Goal: Transaction & Acquisition: Purchase product/service

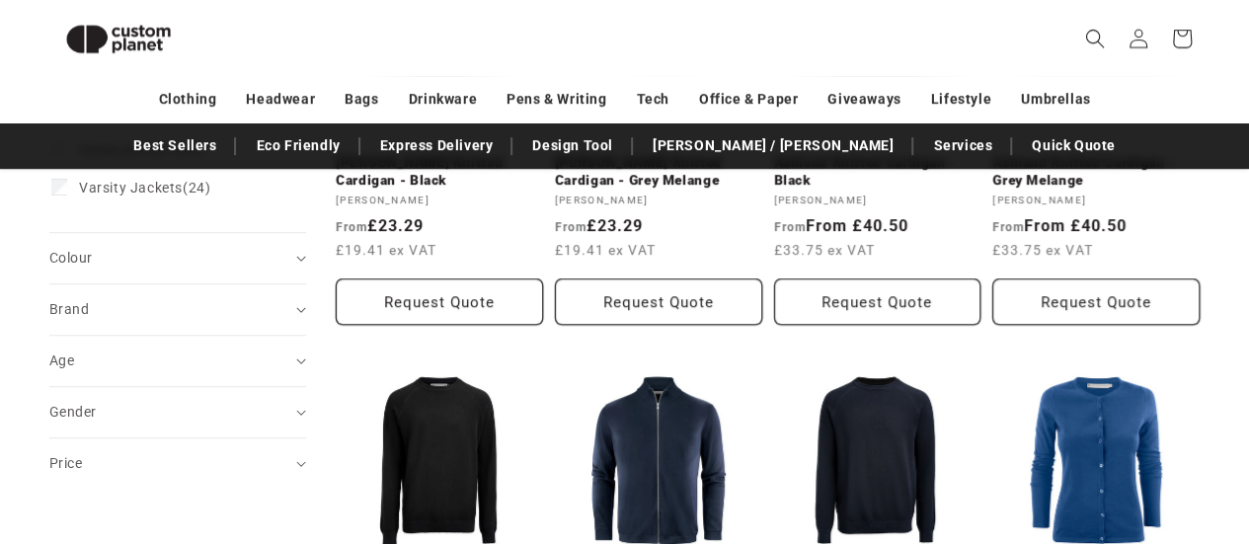
scroll to position [466, 0]
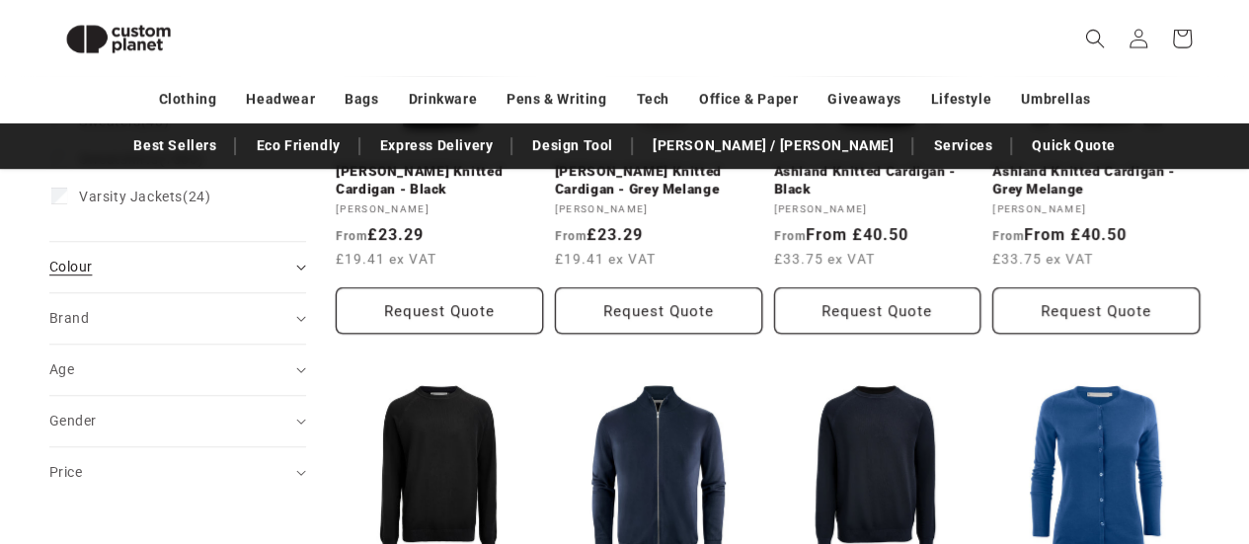
click at [296, 266] on icon "Colour (0 selected)" at bounding box center [301, 268] width 10 height 6
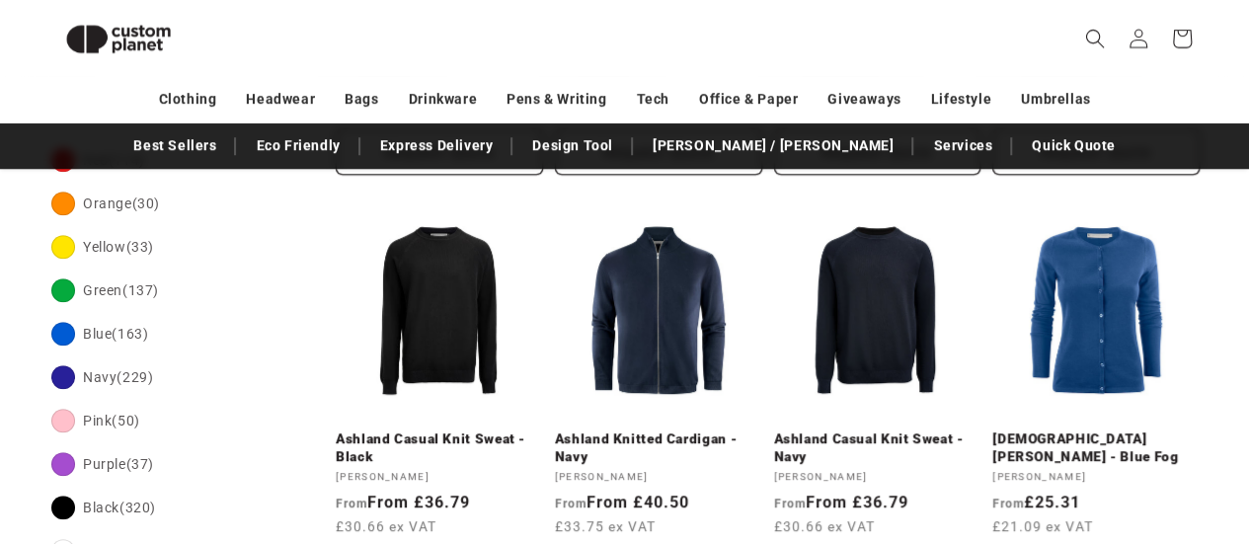
scroll to position [685, 0]
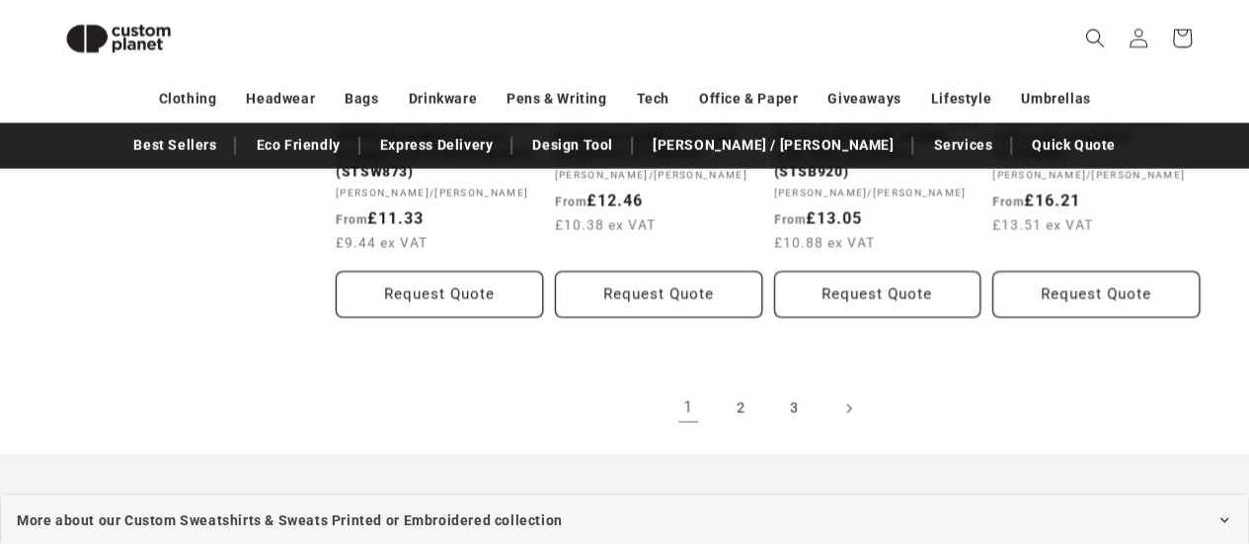
scroll to position [2296, 0]
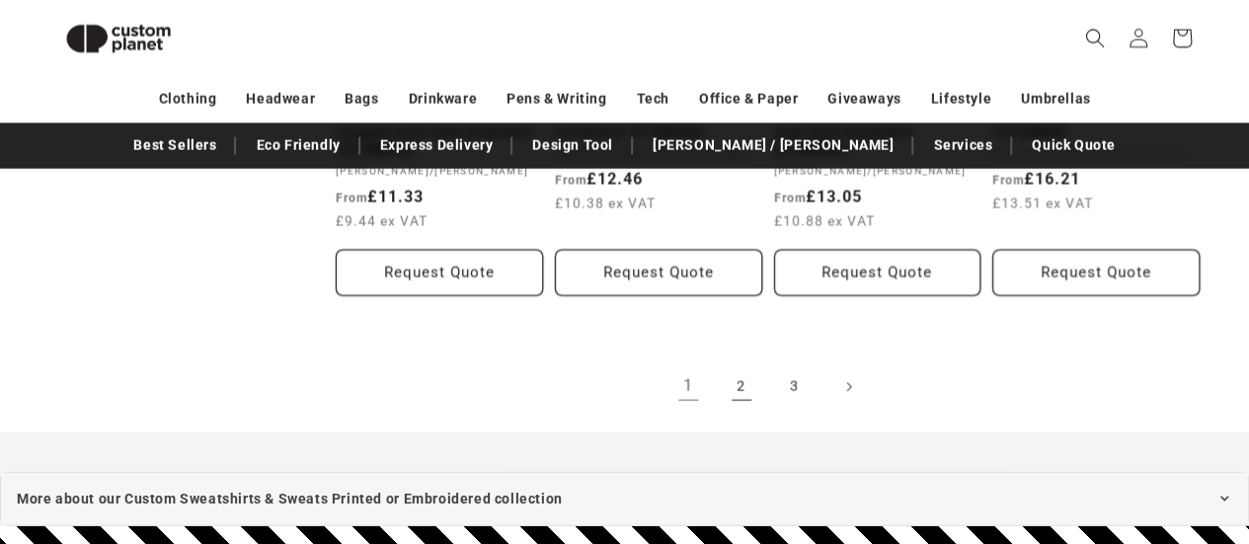
click at [736, 390] on link "2" at bounding box center [741, 386] width 43 height 43
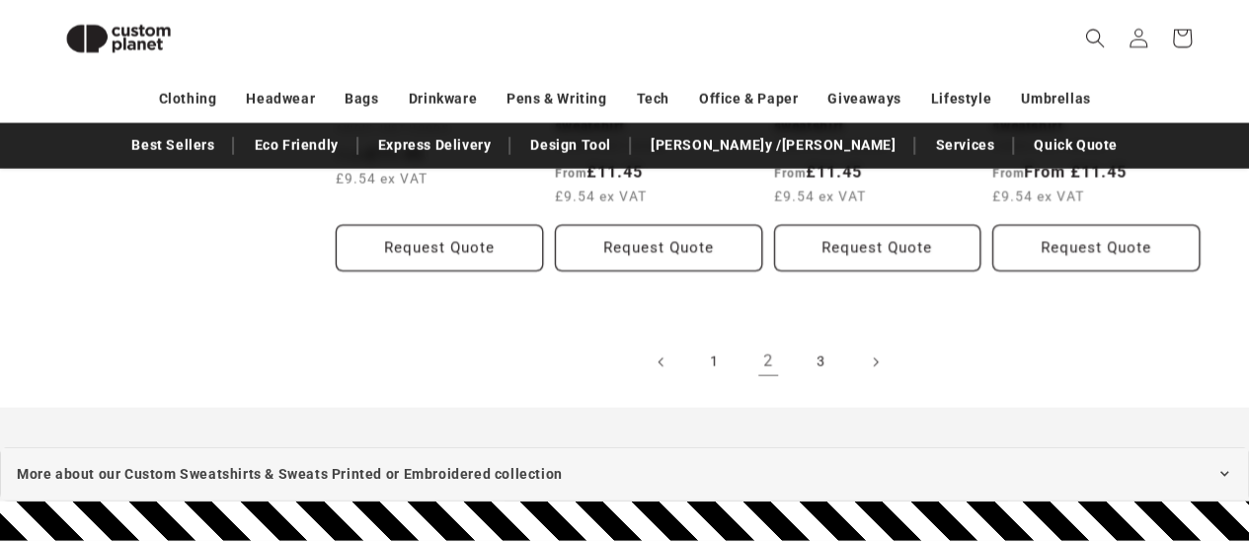
scroll to position [2261, 0]
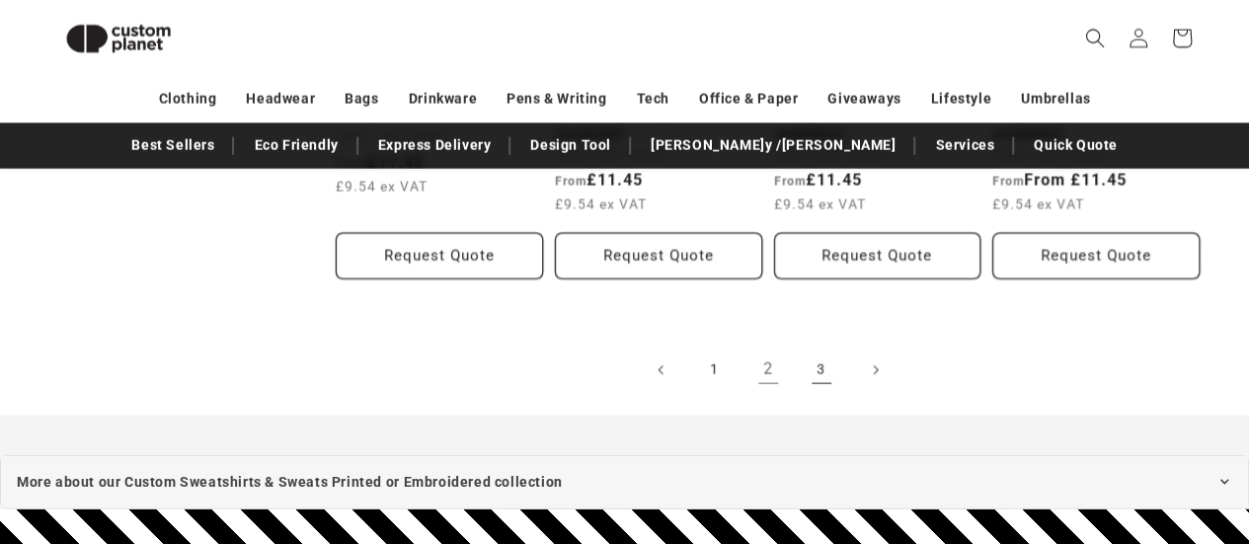
click at [819, 352] on link "3" at bounding box center [821, 369] width 43 height 43
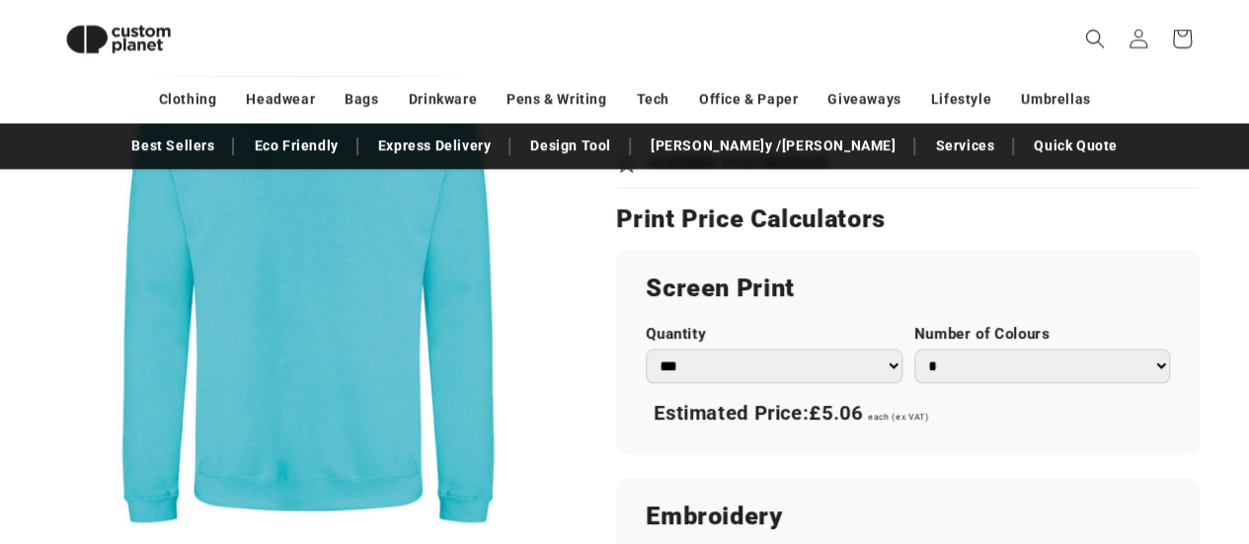
scroll to position [1059, 0]
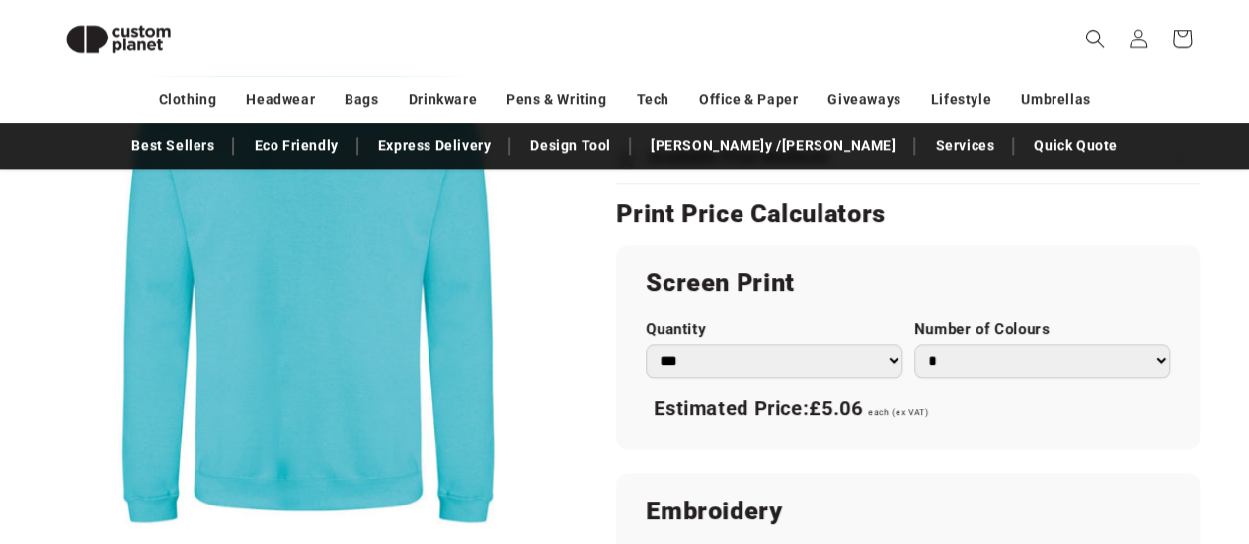
click at [878, 363] on select "*** *** *** **** **** **** ***** *****" at bounding box center [774, 361] width 256 height 35
click at [600, 384] on div "AWDis Just Hoods Turquoise Surf - AWDis sweatshirt Turquoise Surf - AWDis sweat…" at bounding box center [883, 187] width 633 height 1936
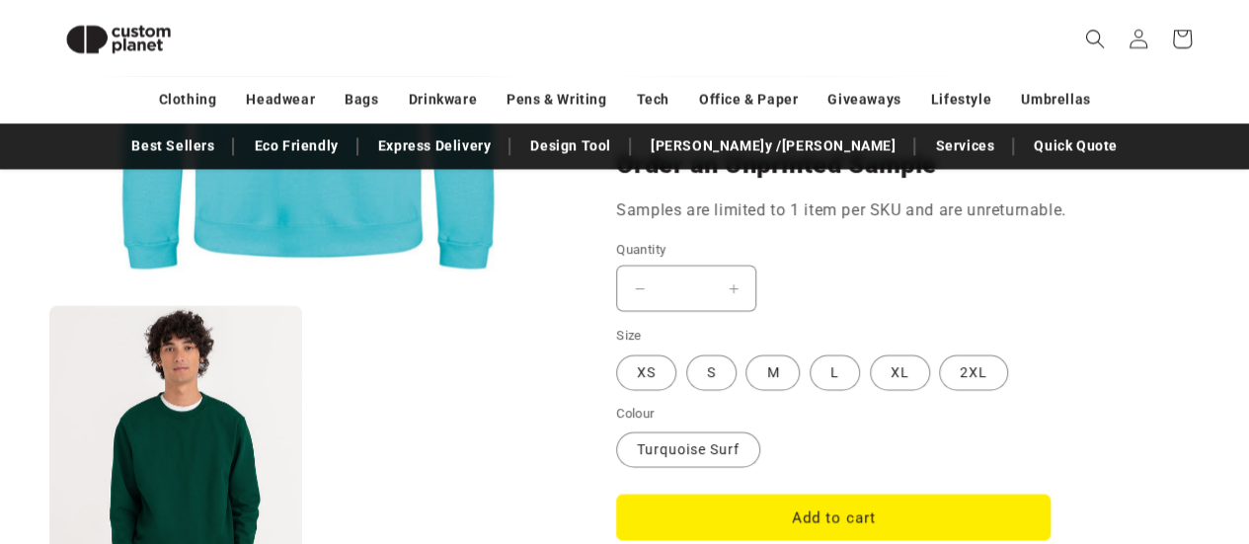
scroll to position [1680, 0]
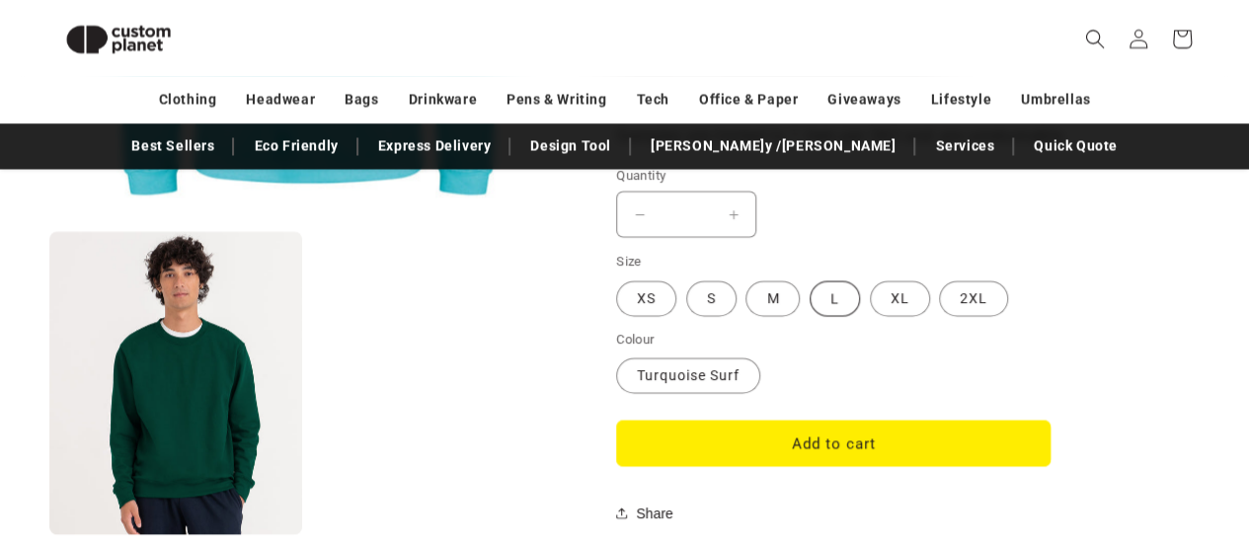
click at [837, 300] on label "L Variant sold out or unavailable" at bounding box center [834, 298] width 50 height 36
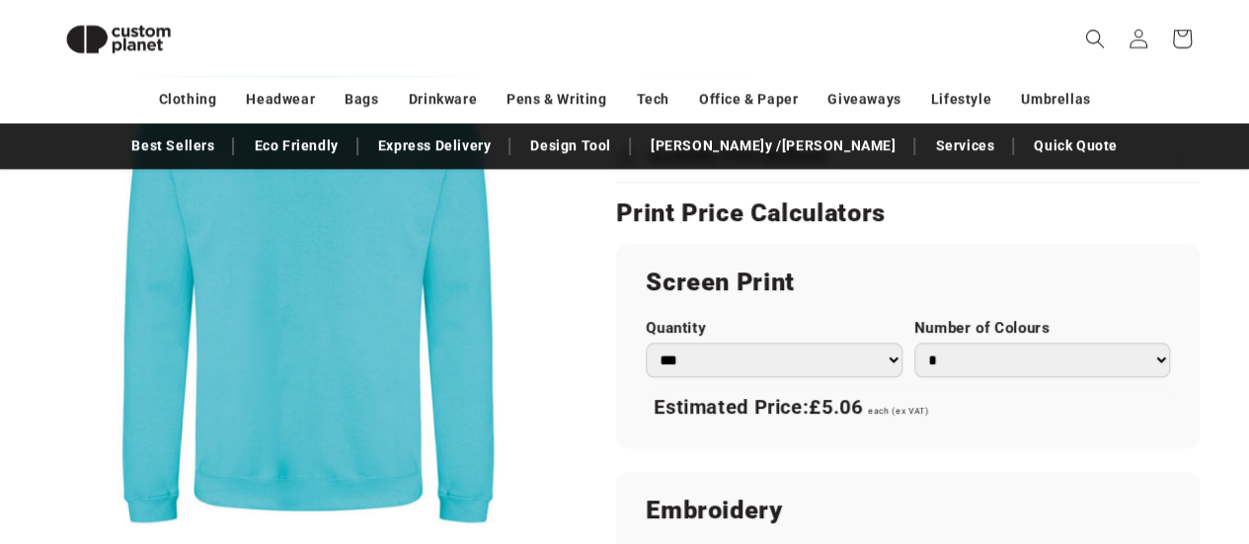
scroll to position [1051, 0]
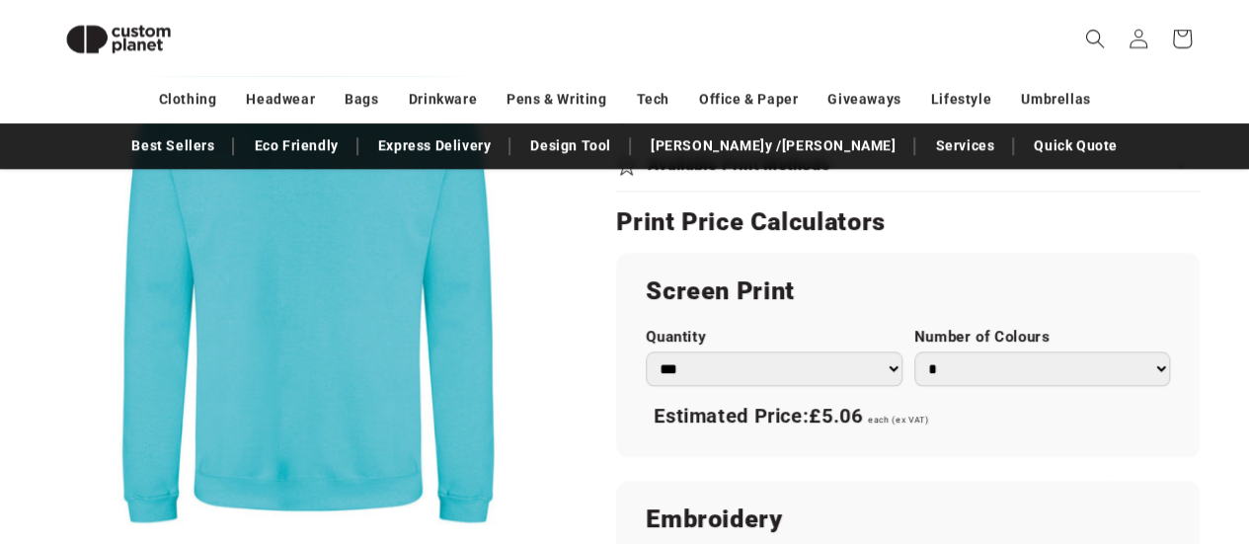
click at [884, 355] on select "*** *** *** **** **** **** ***** *****" at bounding box center [774, 368] width 256 height 35
click at [952, 194] on section "AWDis Just Hoods Turquoise Surf - AWDis sweatshirt Turquoise Surf - AWDis sweat…" at bounding box center [907, 202] width 583 height 1921
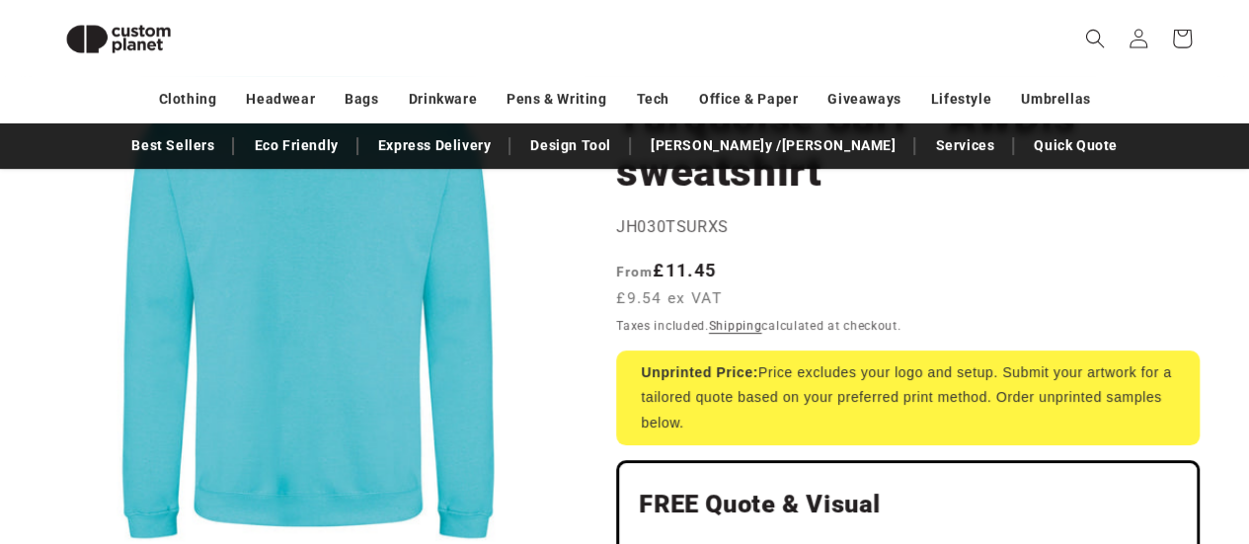
scroll to position [0, 0]
